Goal: Task Accomplishment & Management: Use online tool/utility

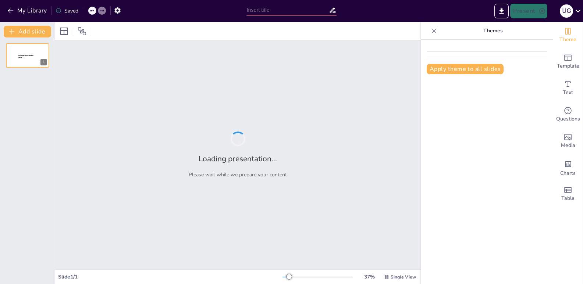
type input "Estrategias de Marketing para la Venta de Barriles de Aceite: Un Enfoque Prácti…"
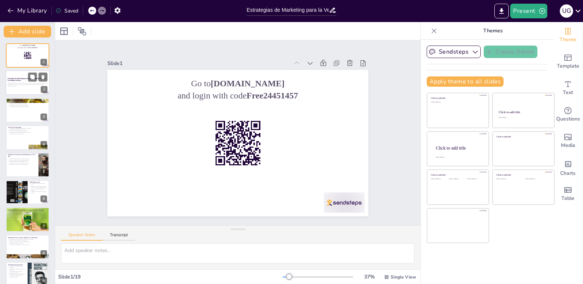
click at [27, 82] on div "Esta presentación explora los sesgos cognitivos aplicados a las técnicas de mar…" at bounding box center [28, 85] width 40 height 6
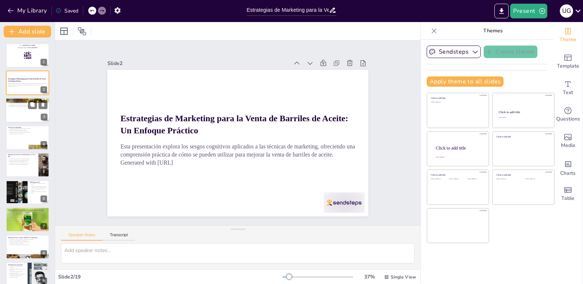
click at [17, 116] on div at bounding box center [28, 110] width 44 height 25
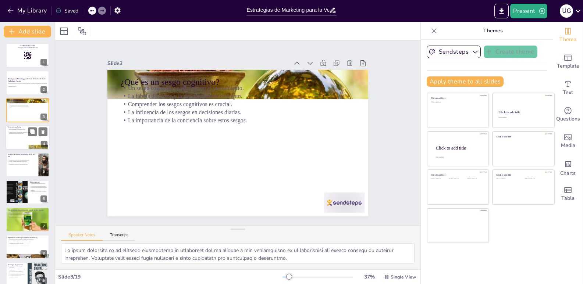
click at [11, 143] on div at bounding box center [28, 137] width 44 height 25
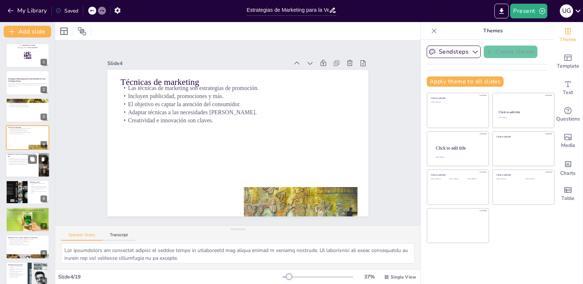
click at [18, 164] on p "Establecieron bases para el marketing moderno." at bounding box center [22, 164] width 29 height 1
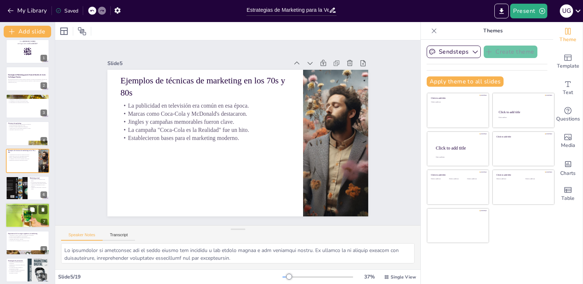
click at [29, 192] on div at bounding box center [27, 188] width 43 height 24
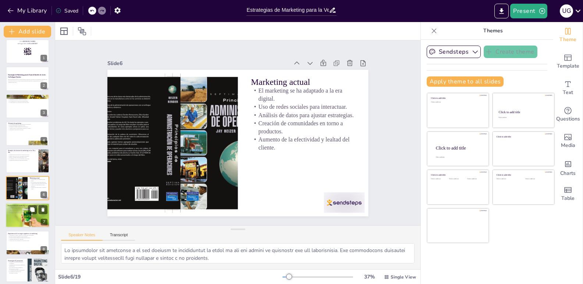
scroll to position [31, 0]
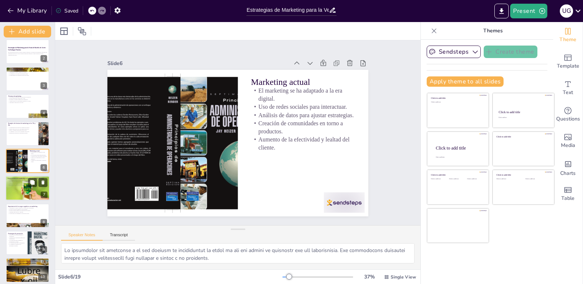
click at [35, 188] on div at bounding box center [28, 188] width 44 height 57
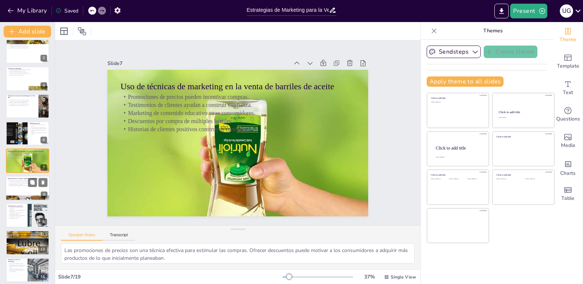
click at [21, 190] on div at bounding box center [28, 188] width 44 height 25
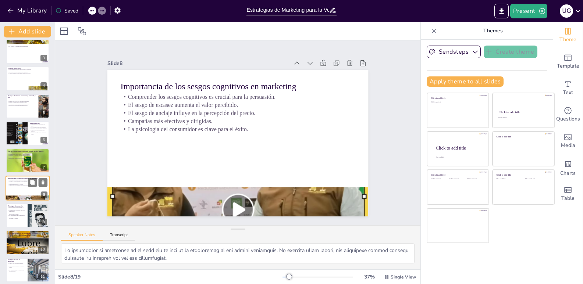
scroll to position [86, 0]
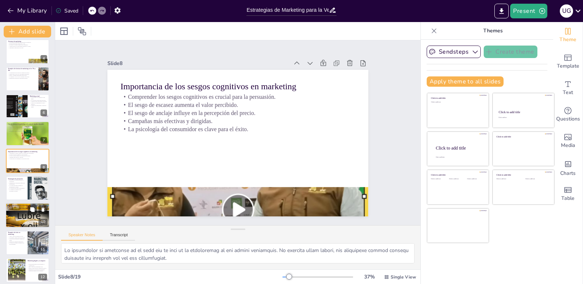
click at [18, 204] on div at bounding box center [28, 216] width 44 height 59
type textarea "Las emociones son un motor poderoso en el comportamiento del consumidor. Las de…"
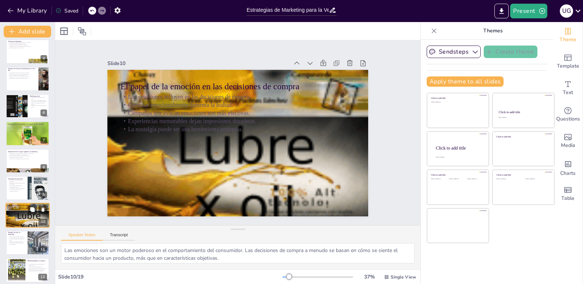
scroll to position [141, 0]
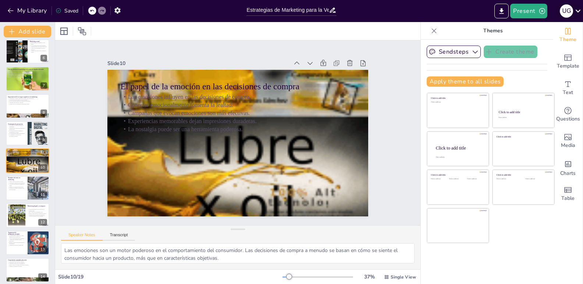
click at [580, 13] on icon at bounding box center [578, 11] width 10 height 10
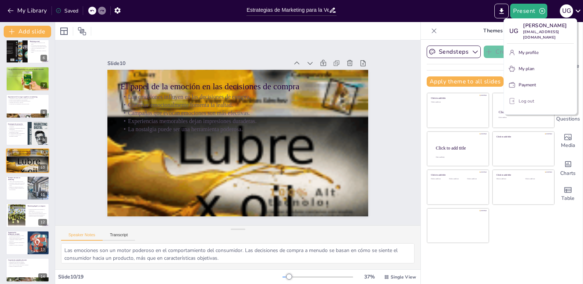
click at [536, 95] on button "Log out" at bounding box center [540, 101] width 67 height 12
